Goal: Information Seeking & Learning: Learn about a topic

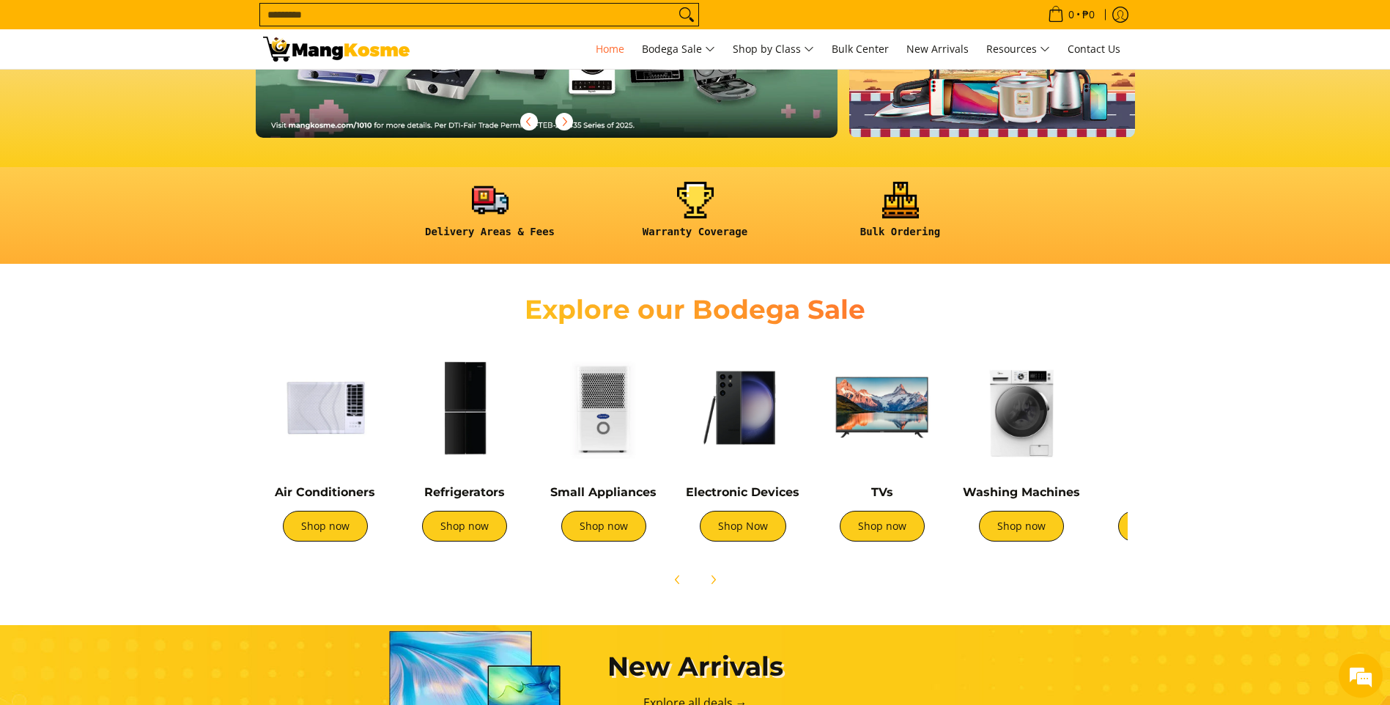
click at [894, 436] on img at bounding box center [882, 407] width 125 height 125
click at [881, 412] on img at bounding box center [882, 407] width 125 height 125
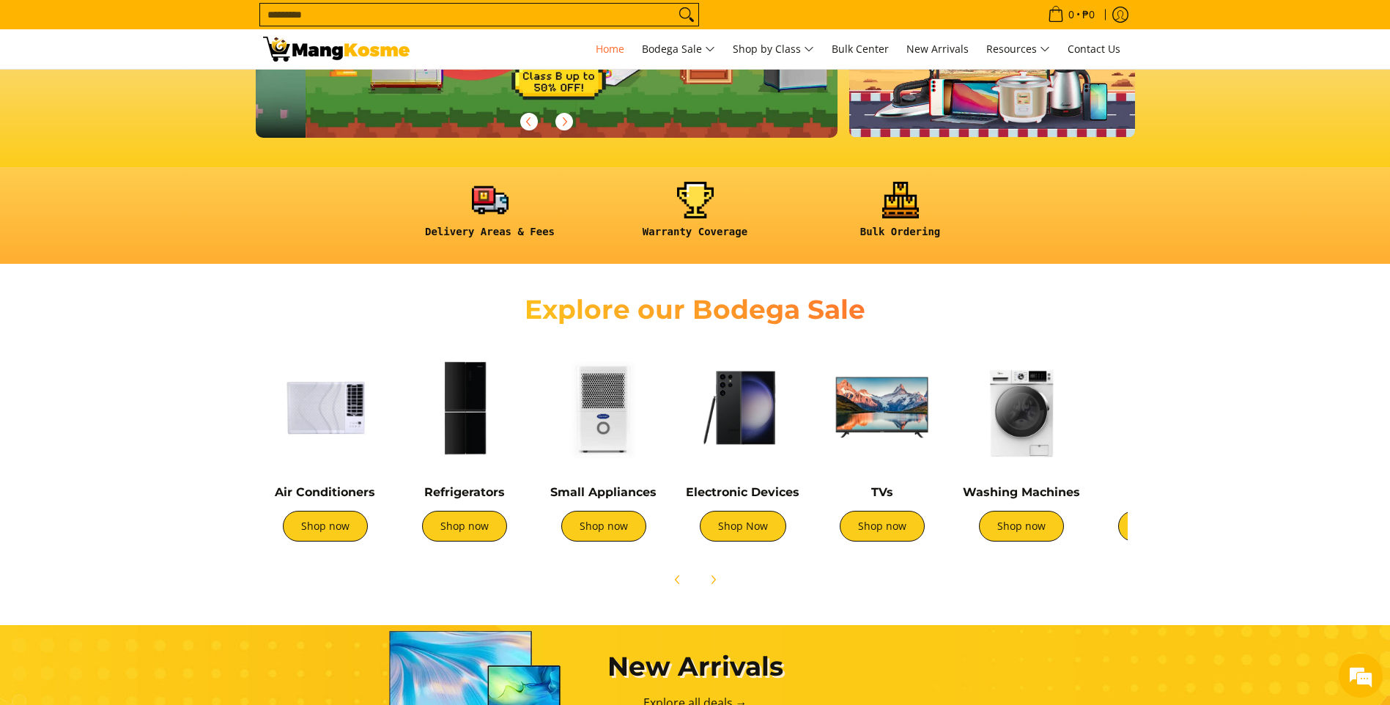
scroll to position [0, 583]
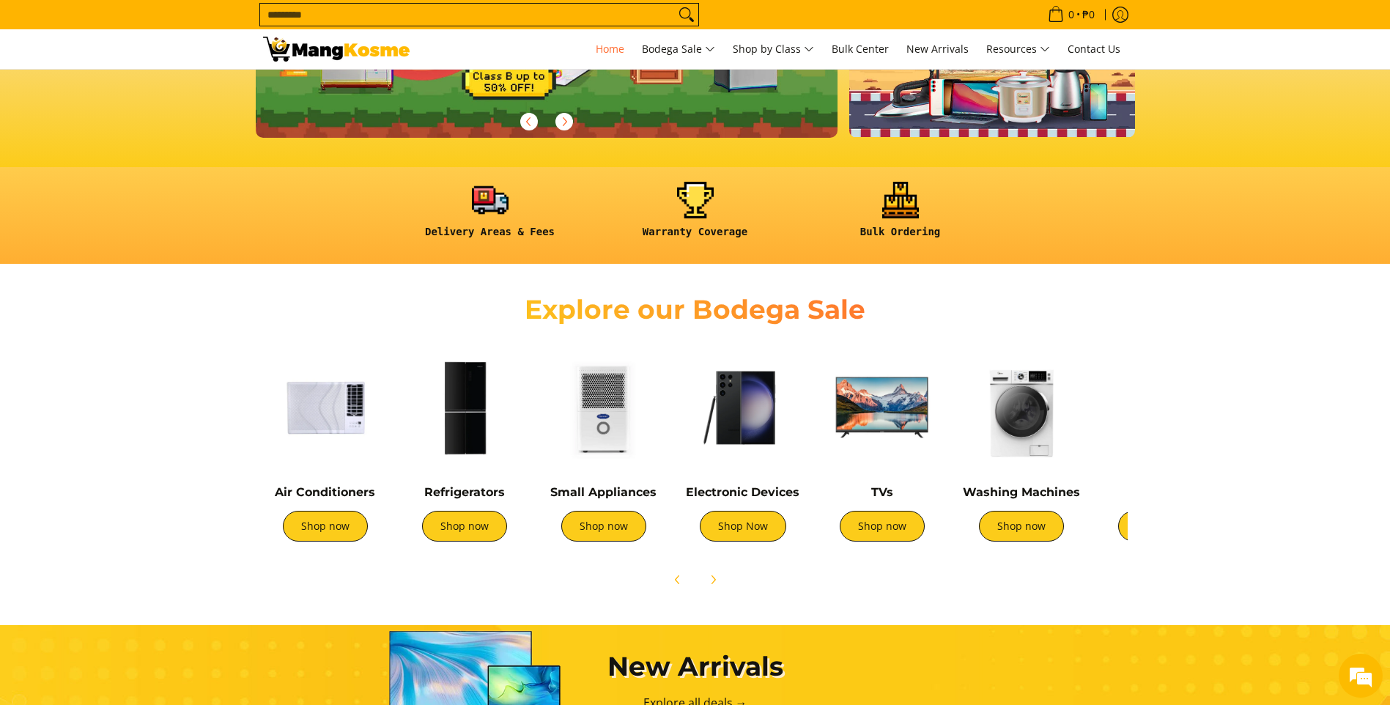
click at [935, 405] on img at bounding box center [882, 407] width 125 height 125
click at [901, 534] on link "Shop now" at bounding box center [882, 526] width 85 height 31
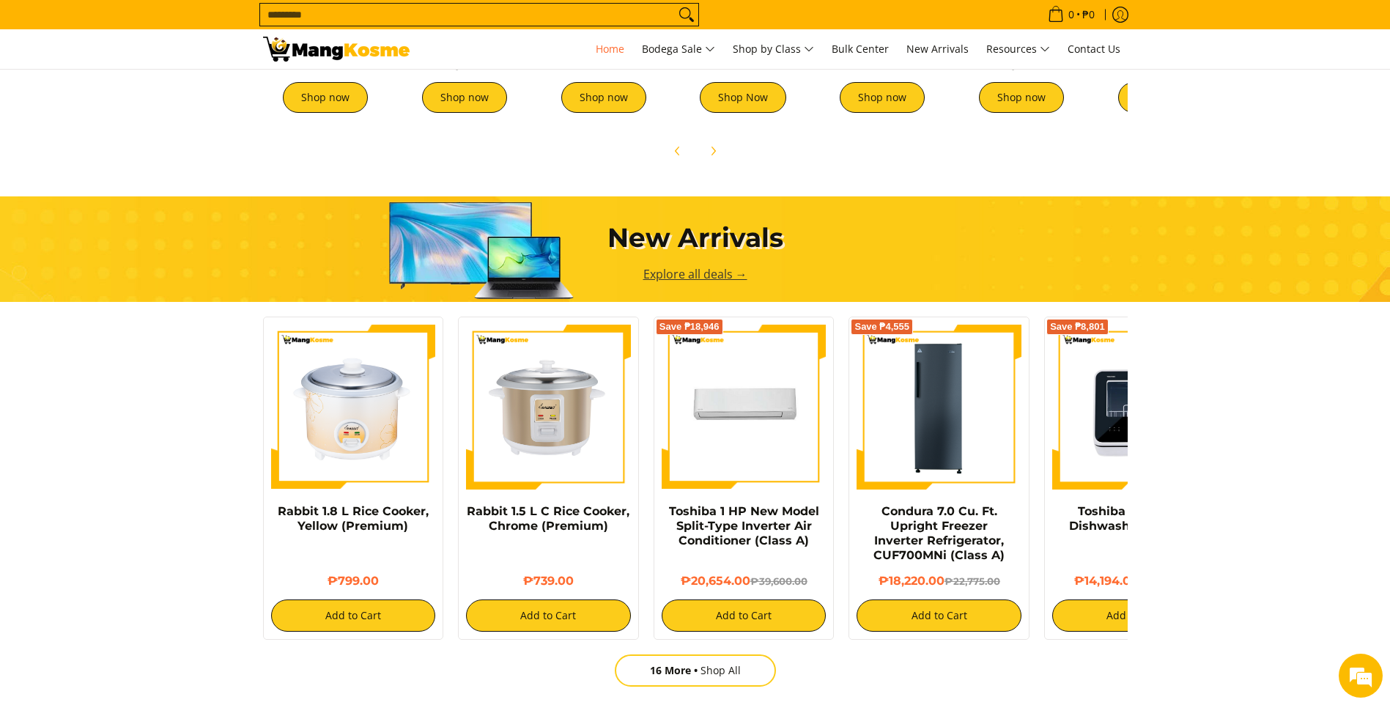
scroll to position [806, 0]
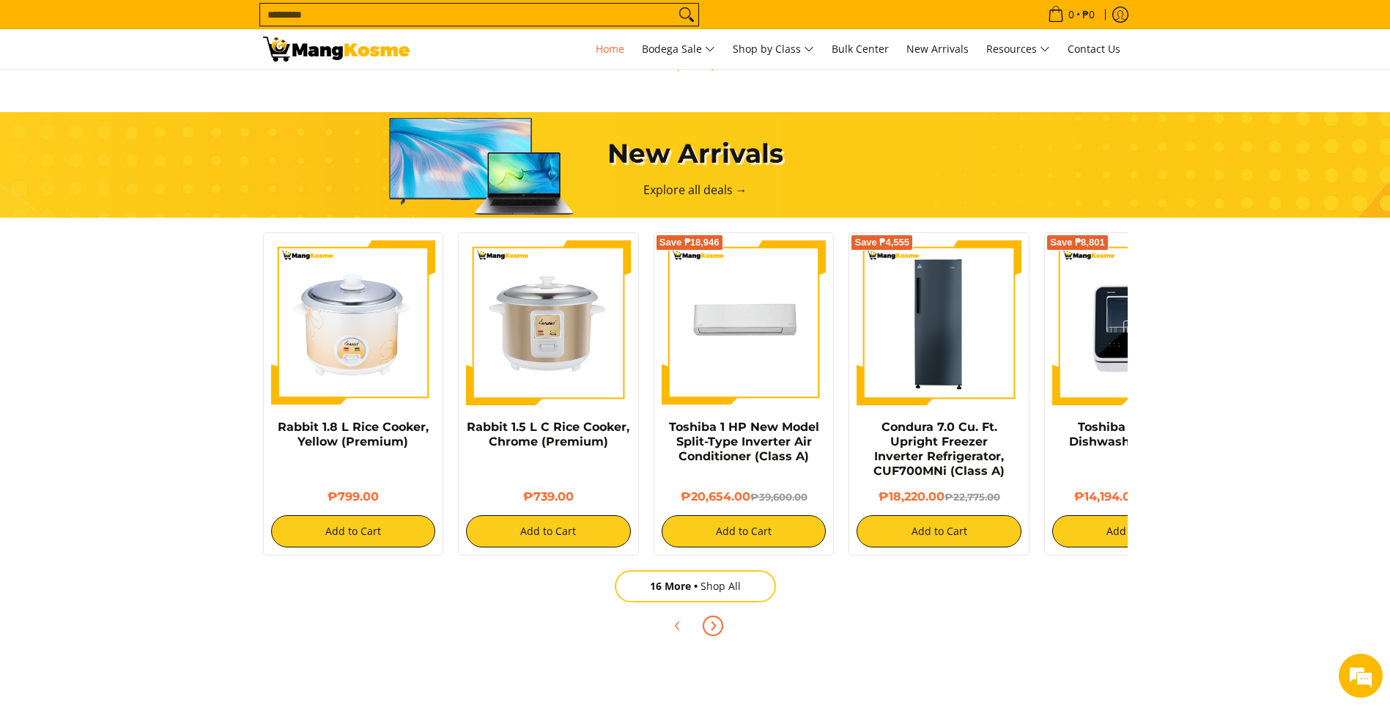
click at [719, 630] on span "Next" at bounding box center [713, 626] width 18 height 18
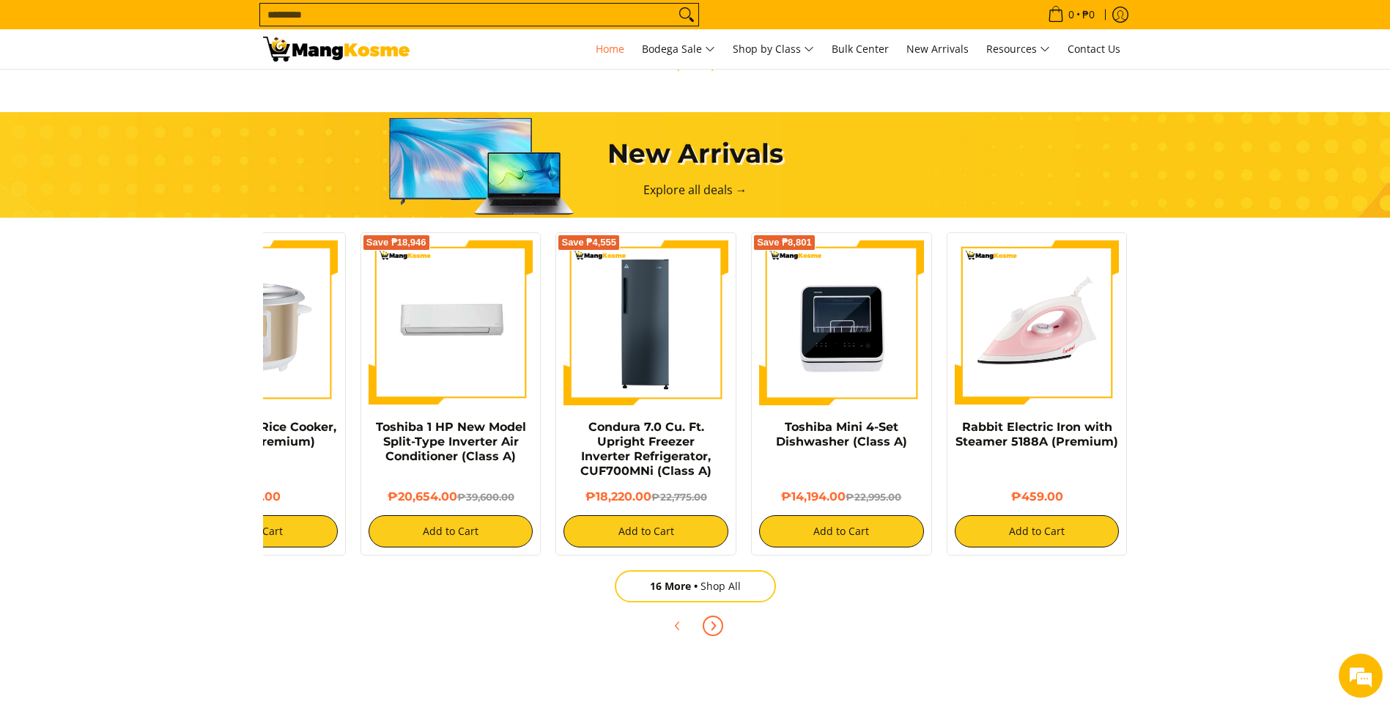
click at [719, 630] on span "Next" at bounding box center [713, 626] width 18 height 18
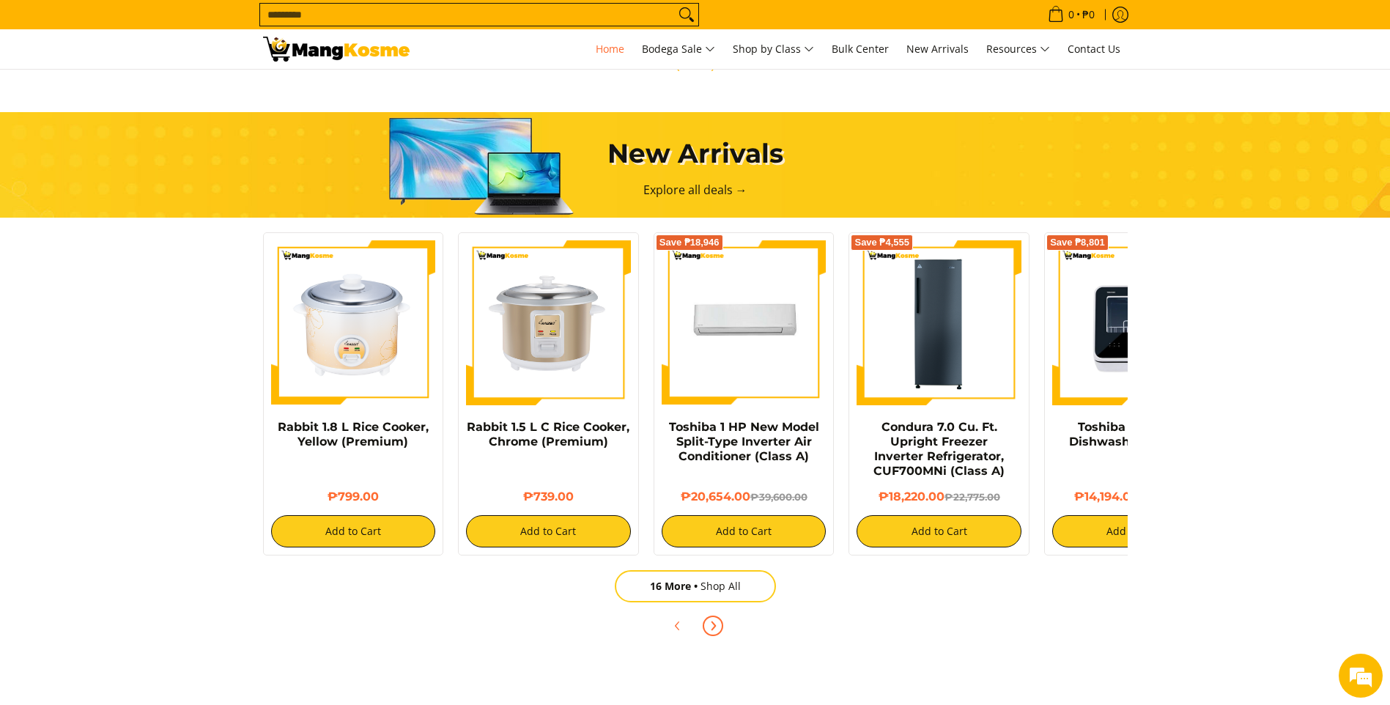
scroll to position [0, 1748]
click at [719, 630] on span "Next" at bounding box center [713, 626] width 18 height 18
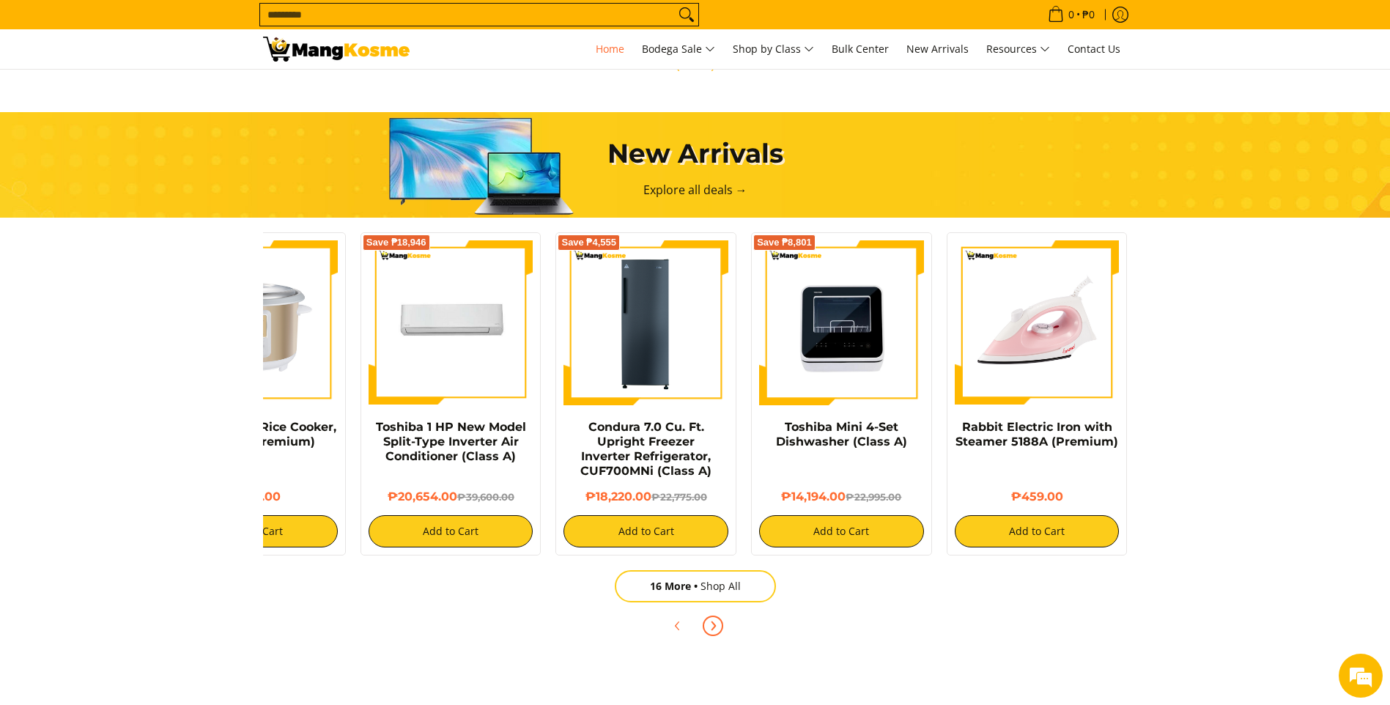
scroll to position [0, 583]
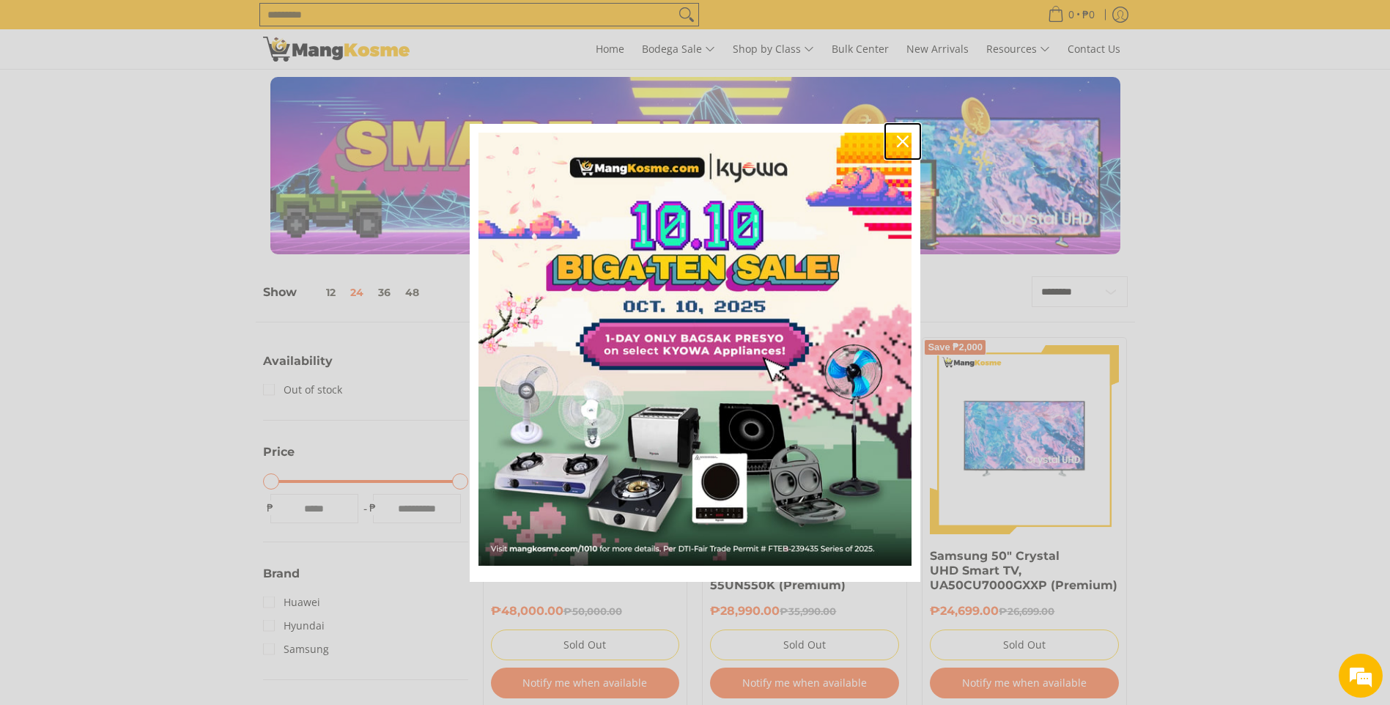
click at [899, 143] on icon "close icon" at bounding box center [903, 142] width 12 height 12
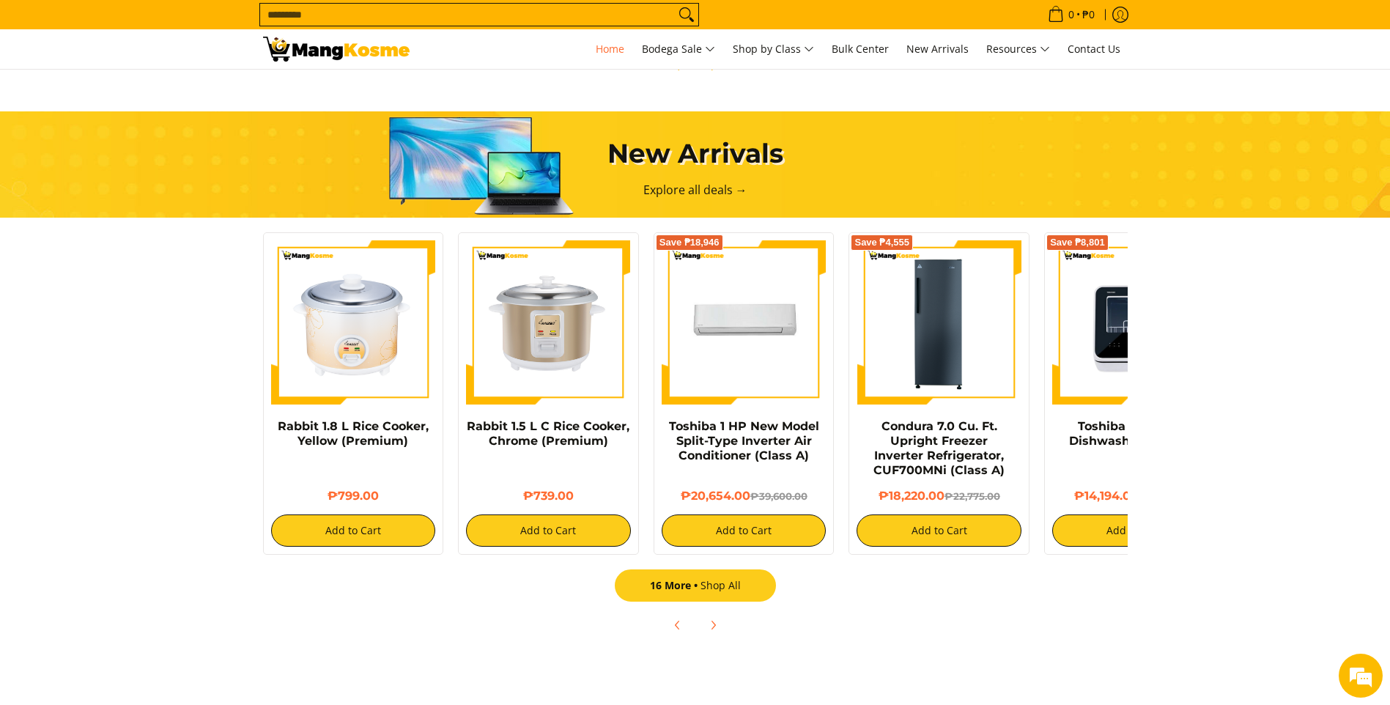
click at [692, 590] on span "16 More" at bounding box center [675, 585] width 51 height 14
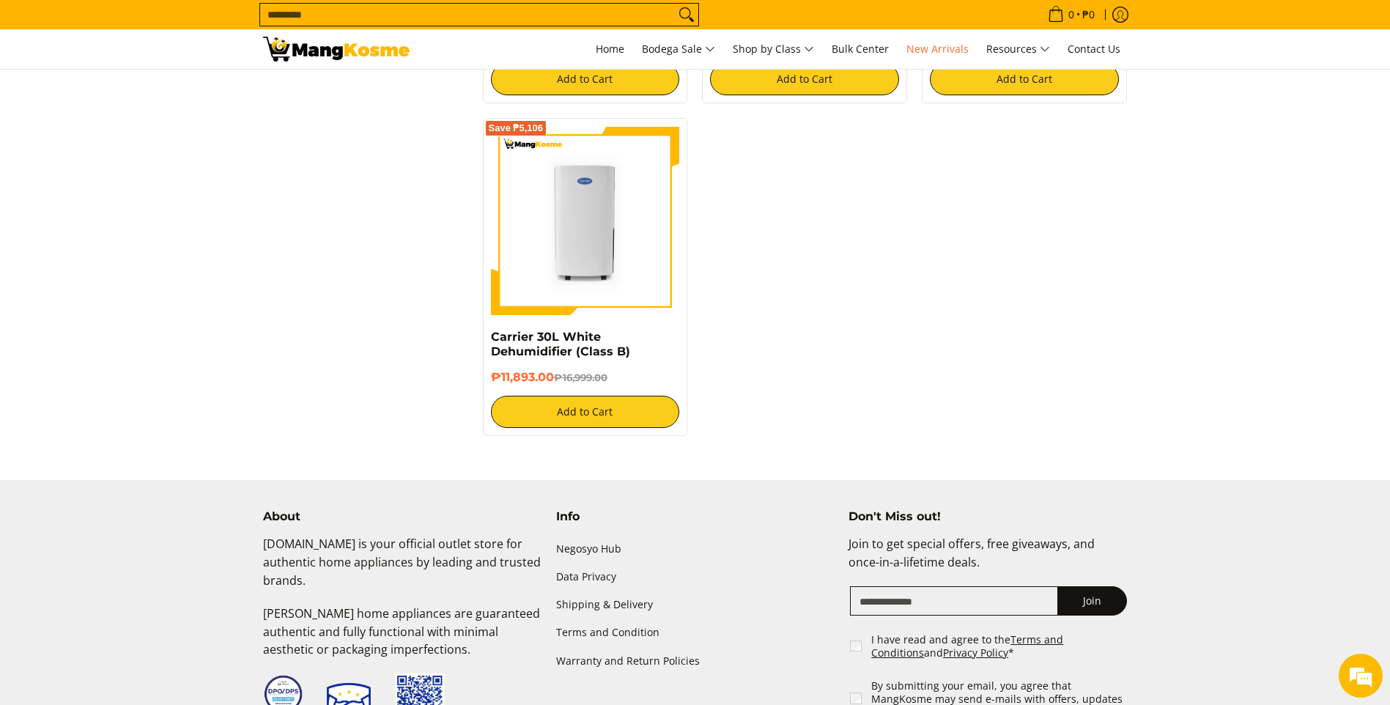
scroll to position [2712, 0]
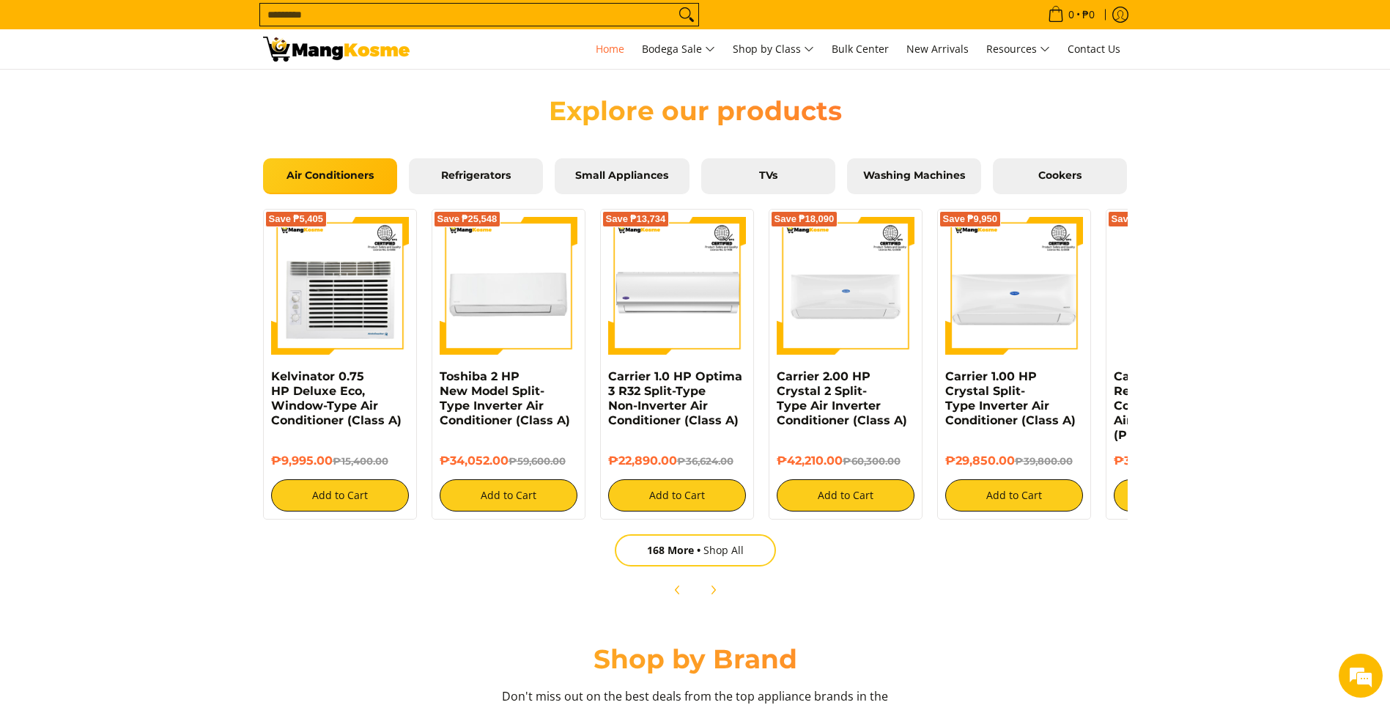
scroll to position [1466, 0]
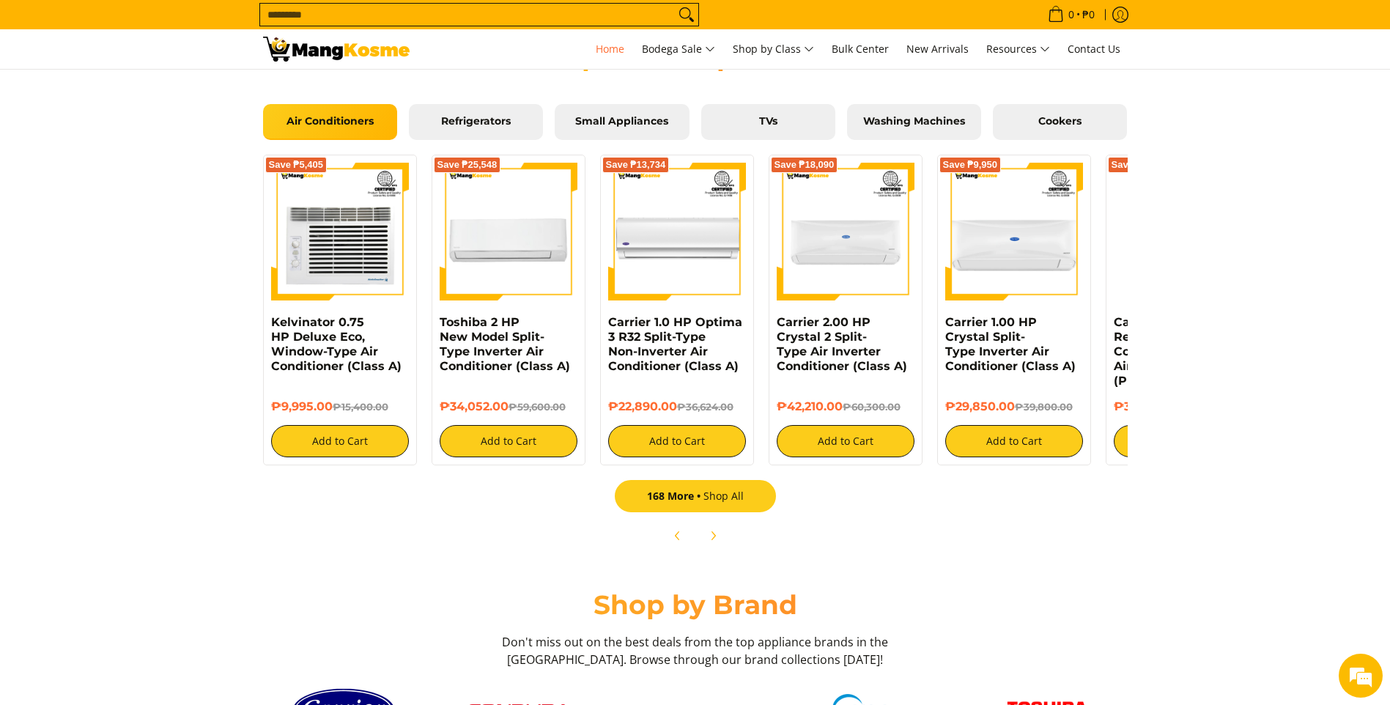
click at [723, 504] on link "168 More Shop All" at bounding box center [695, 496] width 161 height 32
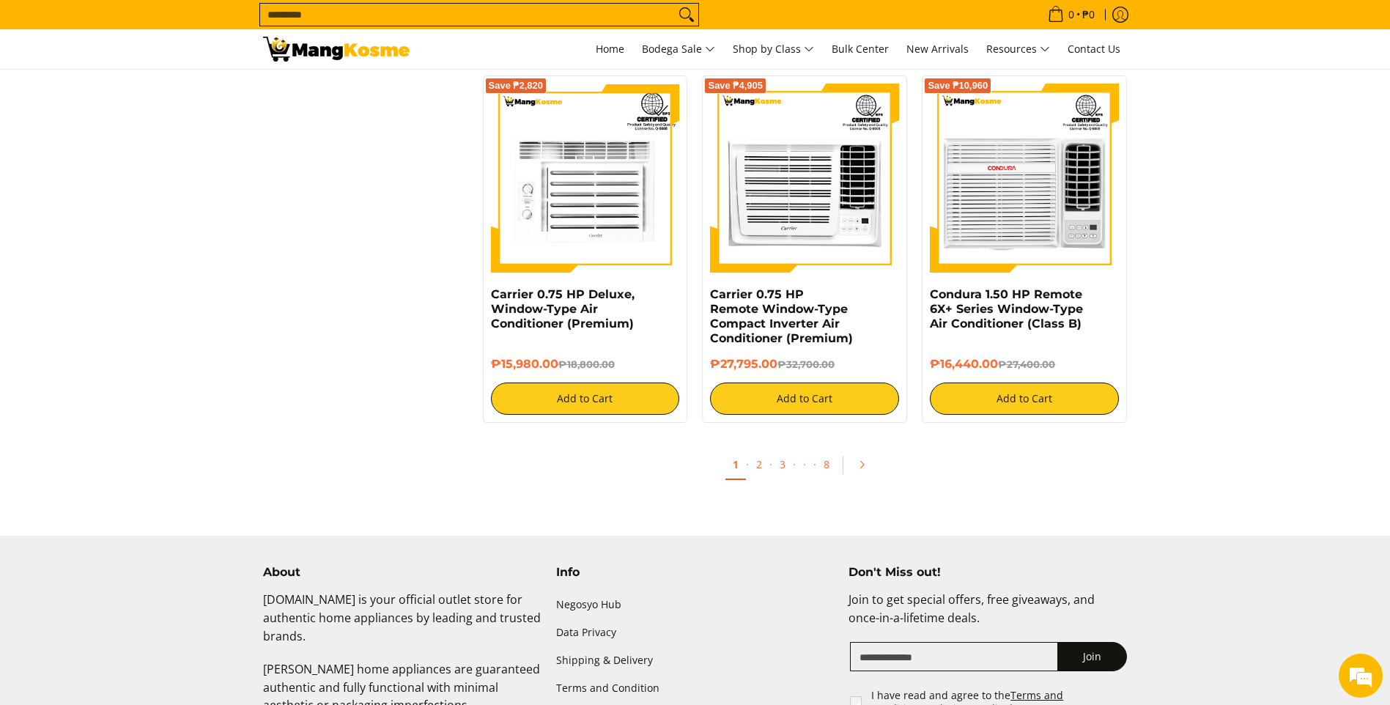
scroll to position [2712, 0]
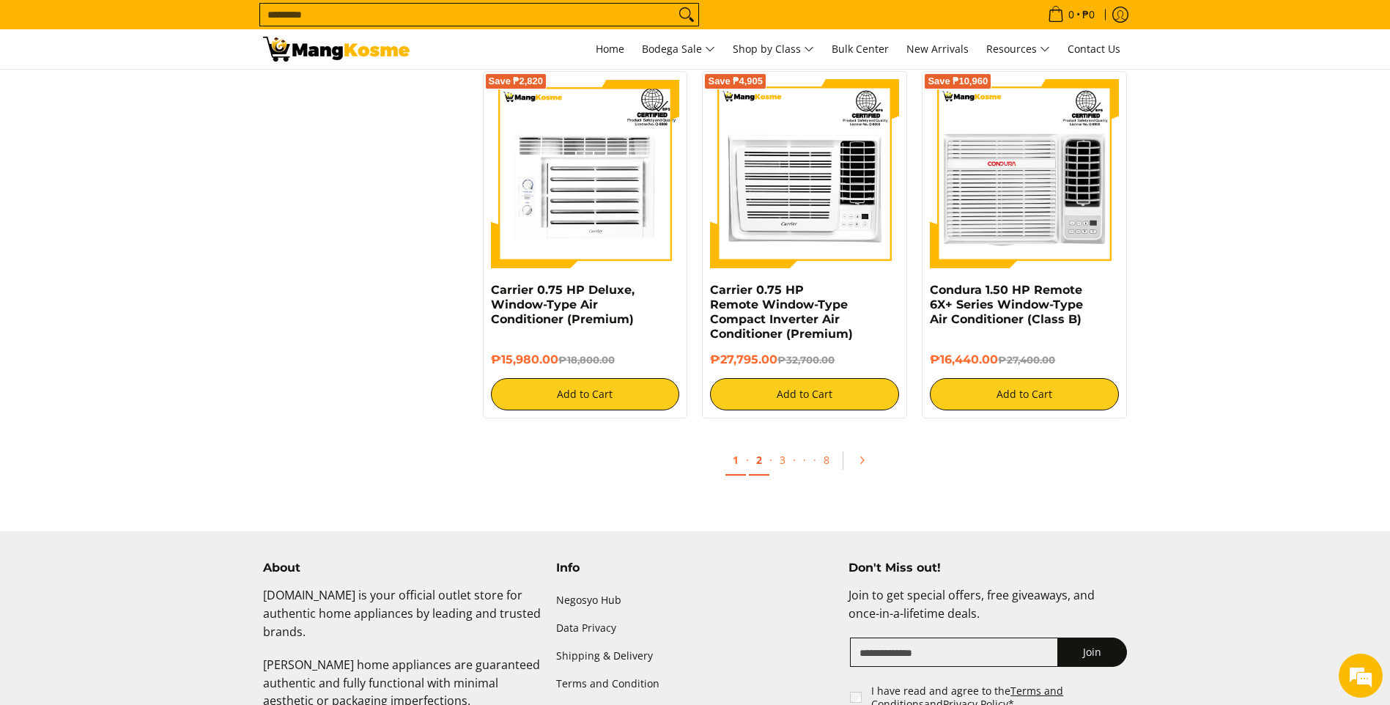
click at [752, 458] on link "2" at bounding box center [759, 461] width 21 height 30
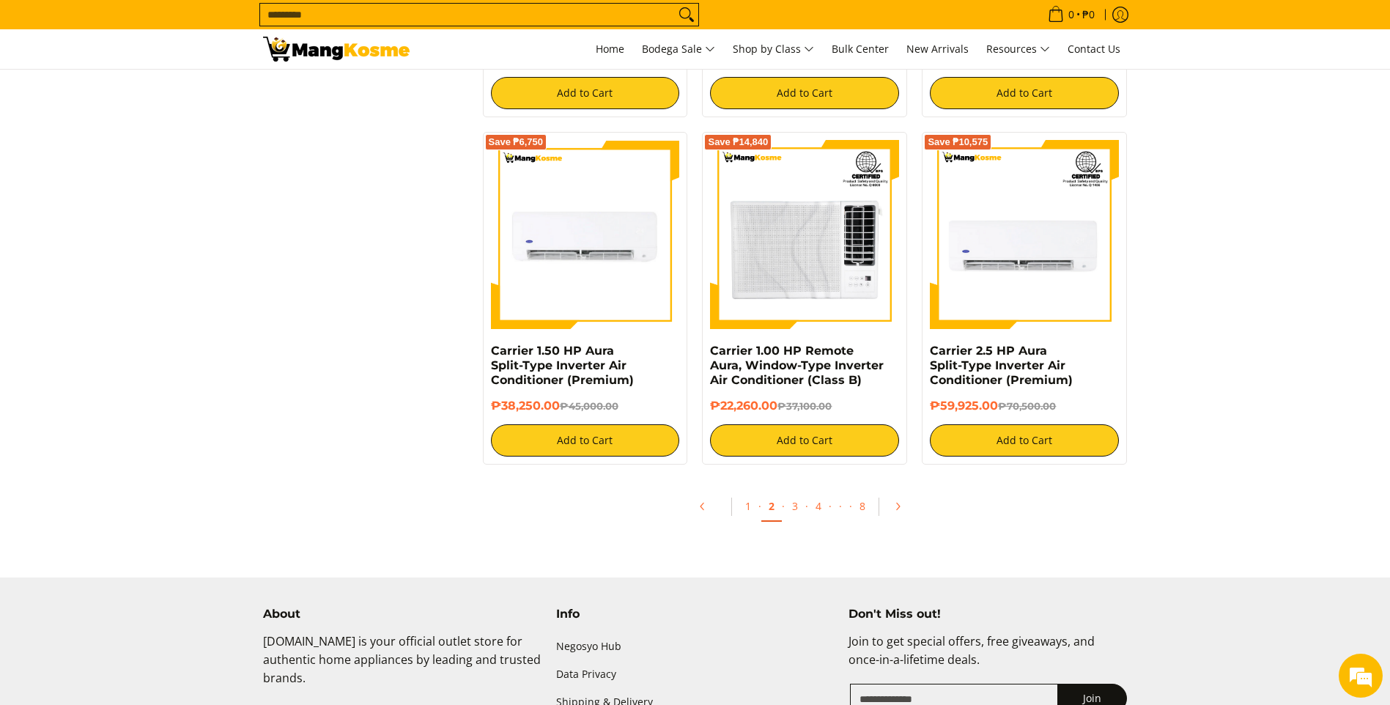
scroll to position [2785, 0]
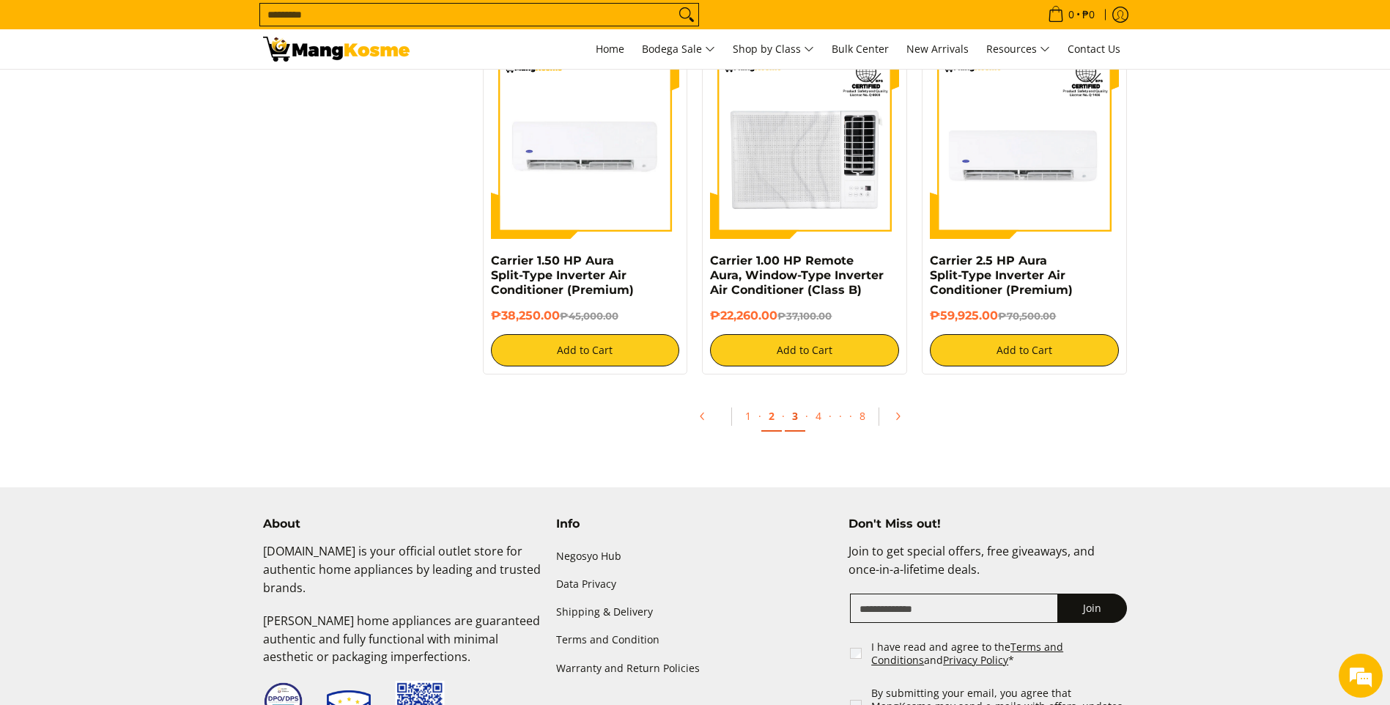
click at [795, 424] on link "3" at bounding box center [795, 417] width 21 height 30
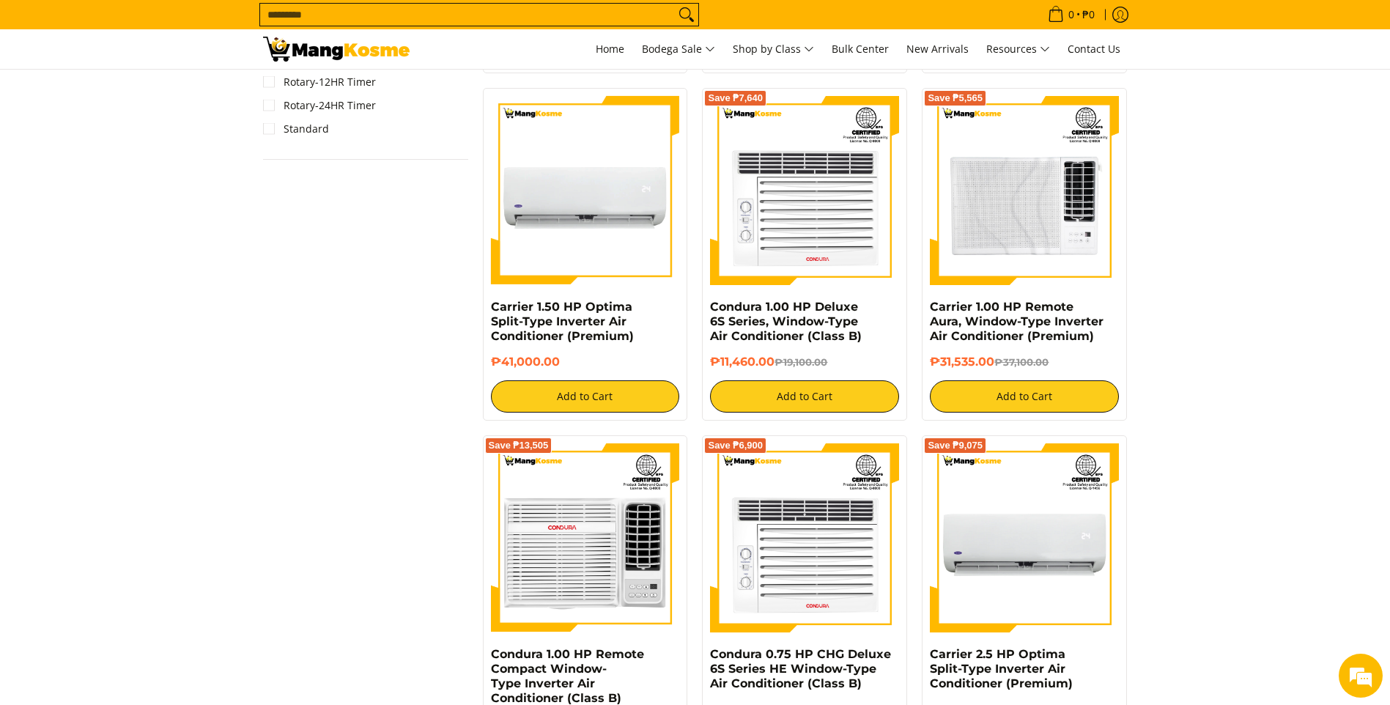
scroll to position [1319, 0]
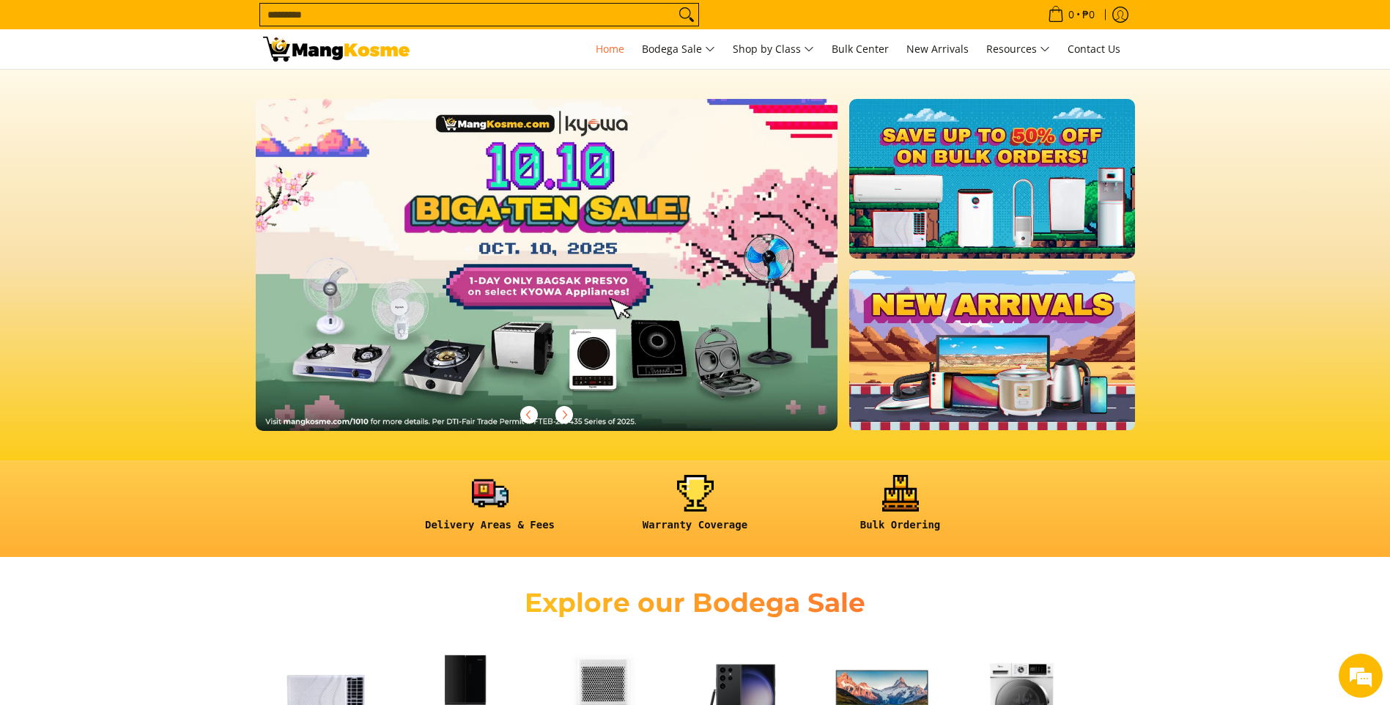
click at [613, 312] on link at bounding box center [571, 276] width 630 height 355
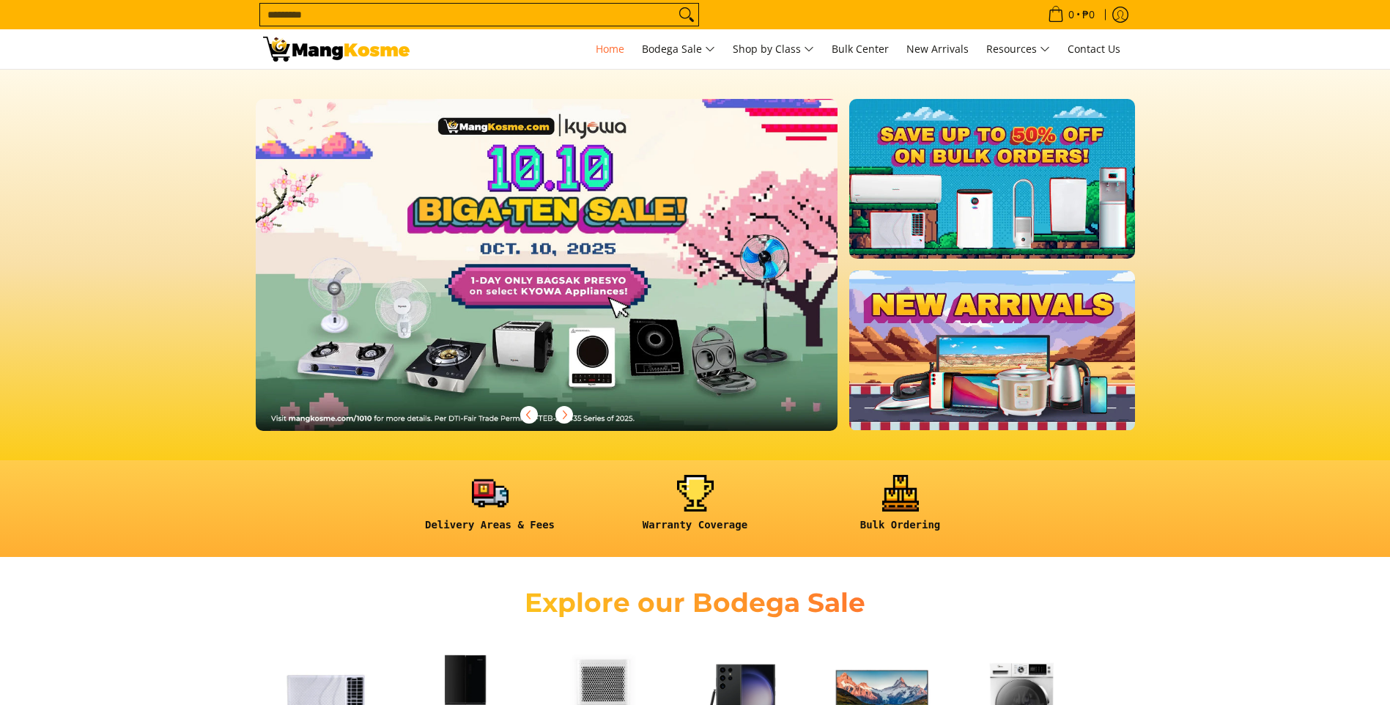
click at [920, 201] on link at bounding box center [991, 179] width 285 height 160
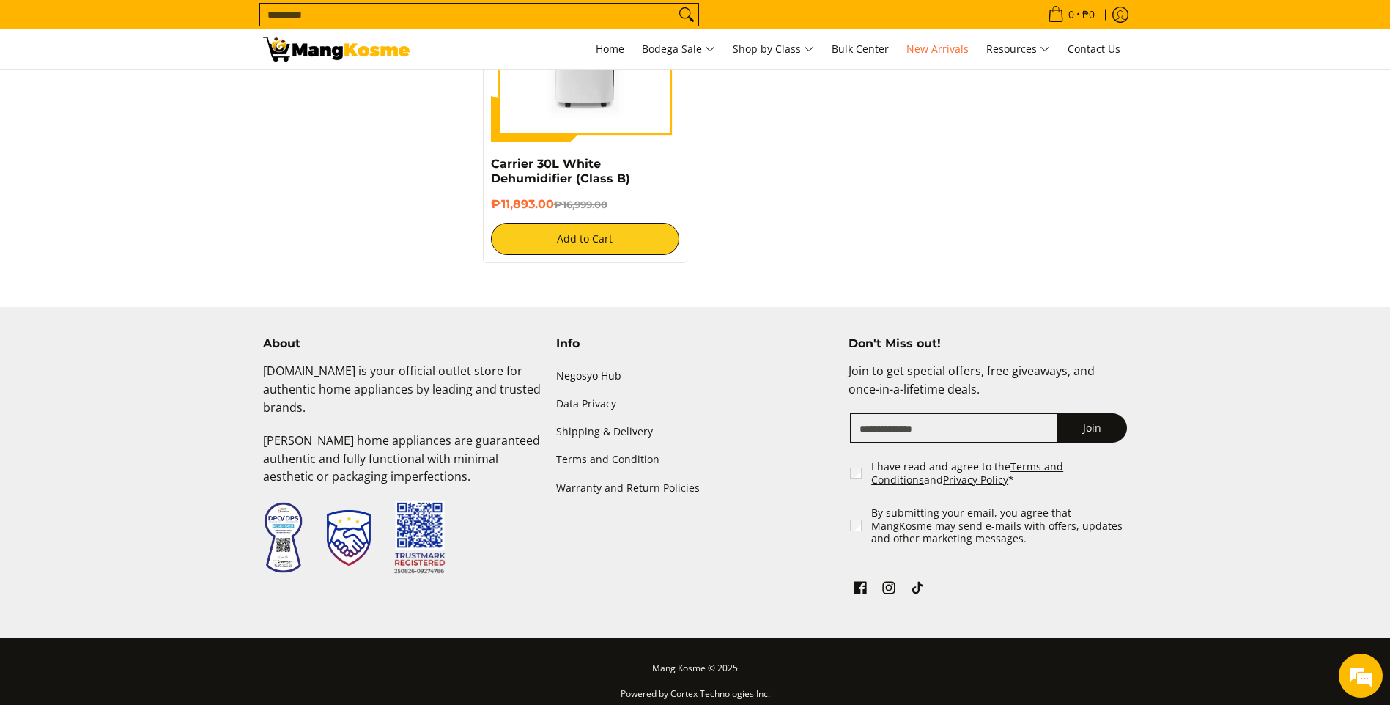
scroll to position [2397, 0]
